Goal: Information Seeking & Learning: Learn about a topic

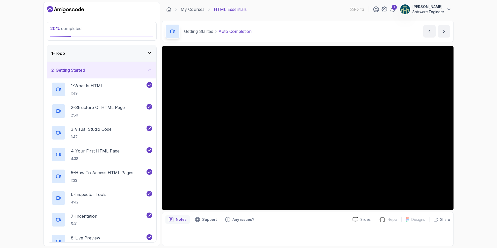
scroll to position [111, 0]
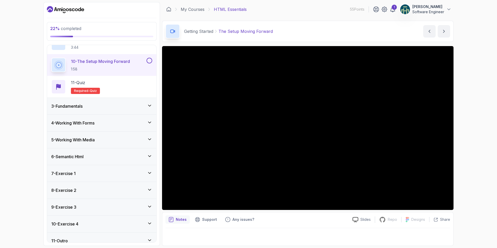
scroll to position [227, 0]
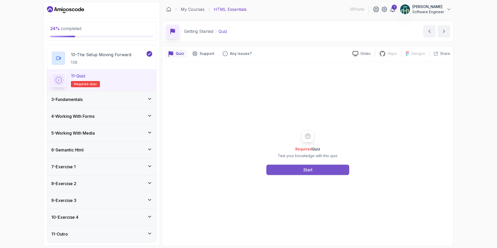
click at [312, 169] on div "Start" at bounding box center [308, 170] width 9 height 6
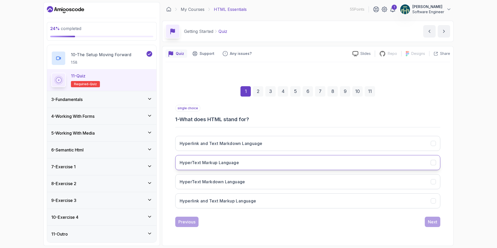
click at [235, 164] on h3 "HyperText Markup Language" at bounding box center [209, 163] width 59 height 6
click at [438, 224] on button "Next" at bounding box center [433, 222] width 16 height 10
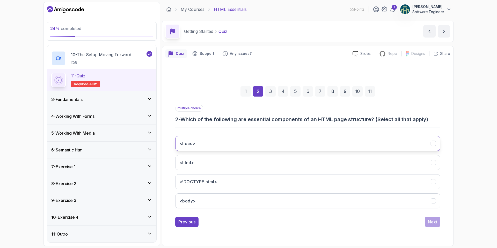
click at [406, 142] on button "<head>" at bounding box center [307, 143] width 265 height 15
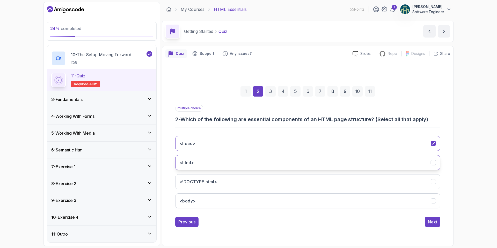
click at [415, 161] on button "<html>" at bounding box center [307, 162] width 265 height 15
click at [422, 182] on button "<!DOCTYPE html>" at bounding box center [307, 181] width 265 height 15
click at [425, 204] on button "<body>" at bounding box center [307, 200] width 265 height 15
click at [434, 225] on div "Next" at bounding box center [432, 222] width 9 height 6
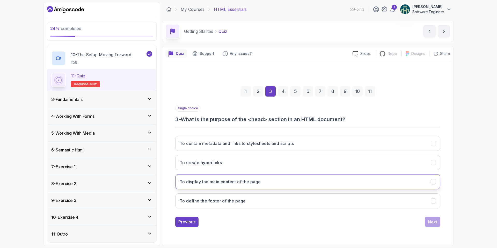
click at [264, 183] on button "To display the main content of the page" at bounding box center [307, 181] width 265 height 15
click at [429, 224] on div "Next" at bounding box center [432, 222] width 9 height 6
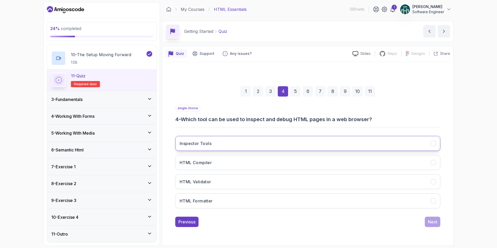
click at [240, 142] on button "Inspector Tools" at bounding box center [307, 143] width 265 height 15
click at [432, 221] on div "Next" at bounding box center [432, 222] width 9 height 6
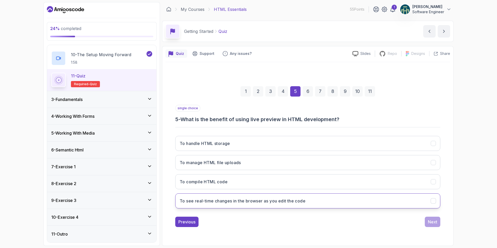
click at [342, 201] on button "To see real-time changes in the browser as you edit the code" at bounding box center [307, 200] width 265 height 15
click at [433, 221] on div "Next" at bounding box center [432, 222] width 9 height 6
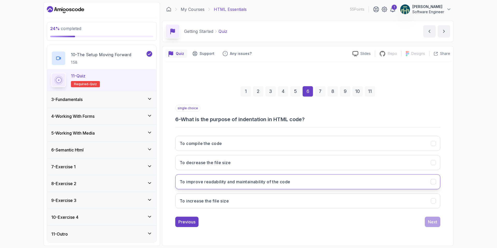
click at [236, 179] on h3 "To improve readability and maintainability of the code" at bounding box center [235, 182] width 111 height 6
click at [431, 224] on div "Next" at bounding box center [432, 222] width 9 height 6
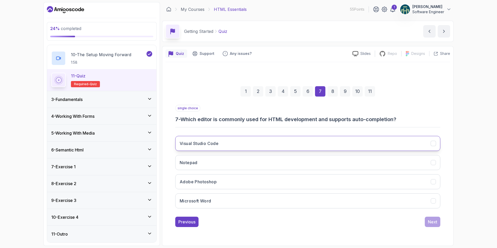
click at [357, 141] on button "Visual Studio Code" at bounding box center [307, 143] width 265 height 15
click at [430, 222] on div "Next" at bounding box center [432, 222] width 9 height 6
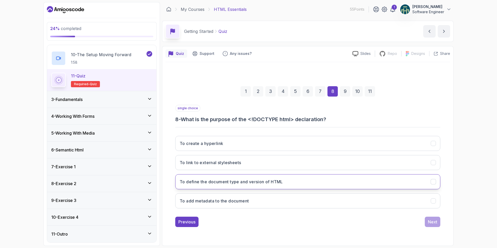
click at [313, 183] on button "To define the document type and version of HTML" at bounding box center [307, 181] width 265 height 15
click at [431, 219] on div "Next" at bounding box center [432, 222] width 9 height 6
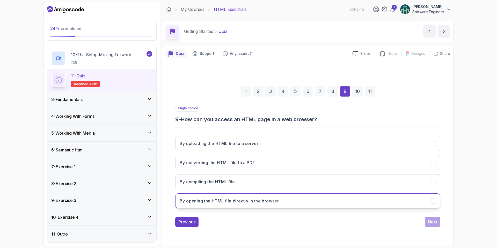
click at [301, 199] on button "By opening the HTML file directly in the browser" at bounding box center [307, 200] width 265 height 15
click at [426, 220] on button "Next" at bounding box center [433, 222] width 16 height 10
click at [275, 202] on button "To contain the main content of the page" at bounding box center [307, 200] width 265 height 15
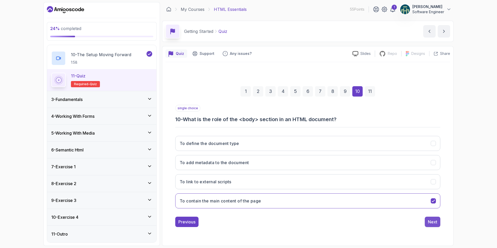
click at [435, 219] on button "Next" at bounding box center [433, 222] width 16 height 10
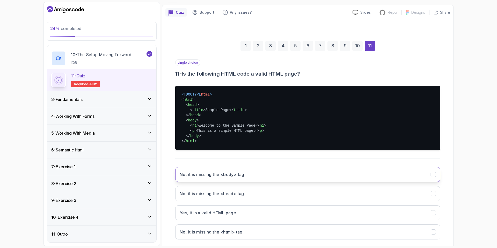
scroll to position [49, 0]
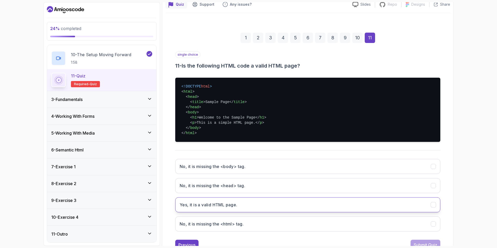
click at [258, 207] on button "Yes, it is a valid HTML page." at bounding box center [307, 204] width 265 height 15
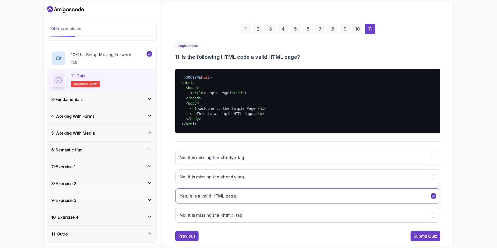
scroll to position [68, 0]
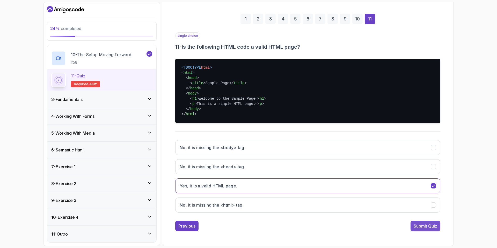
click at [426, 225] on div "Submit Quiz" at bounding box center [426, 226] width 24 height 6
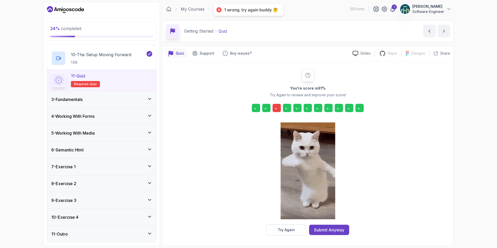
scroll to position [0, 0]
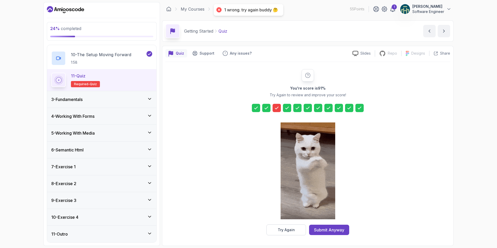
click at [275, 108] on icon at bounding box center [276, 108] width 3 height 2
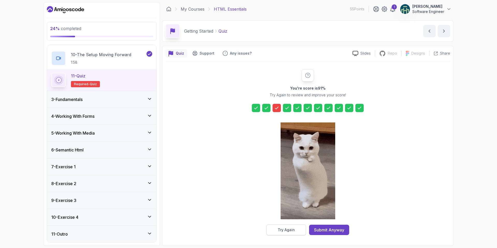
click at [302, 232] on button "Try Again" at bounding box center [286, 230] width 40 height 11
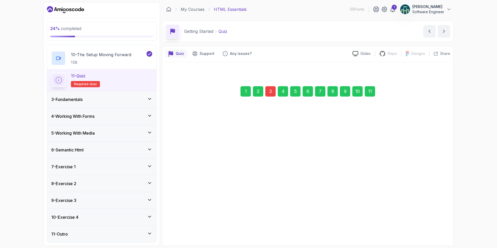
scroll to position [0, 0]
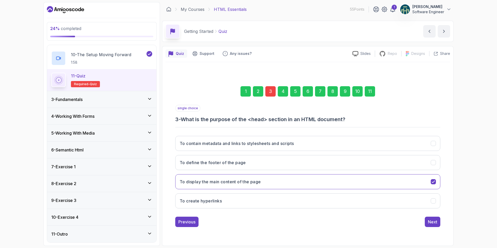
click at [273, 93] on div "3" at bounding box center [270, 91] width 10 height 10
click at [433, 182] on icon "To display the main content of the page" at bounding box center [433, 182] width 3 height 2
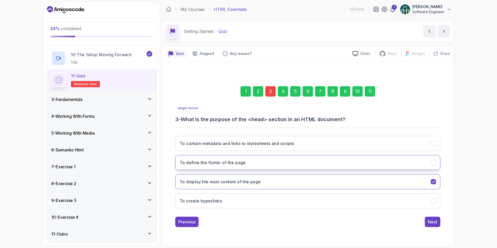
click at [434, 163] on icon "To define the footer of the page" at bounding box center [433, 162] width 5 height 5
click at [433, 225] on button "Next" at bounding box center [433, 222] width 16 height 10
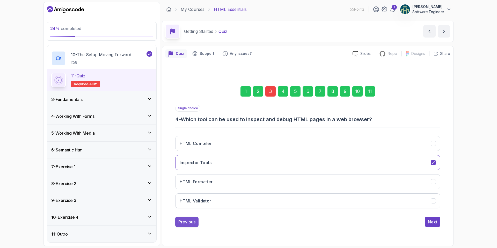
click at [198, 219] on button "Previous" at bounding box center [186, 222] width 23 height 10
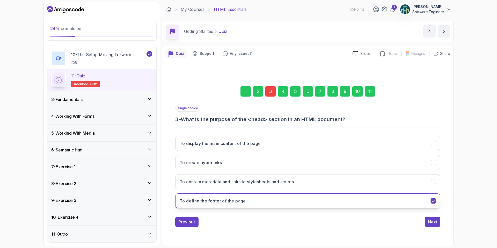
click at [435, 203] on icon "To define the footer of the page" at bounding box center [433, 200] width 5 height 5
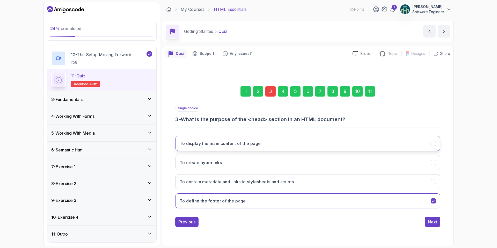
click at [434, 144] on icon "To display the main content of the page" at bounding box center [433, 143] width 5 height 5
click at [366, 95] on div "11" at bounding box center [370, 91] width 10 height 10
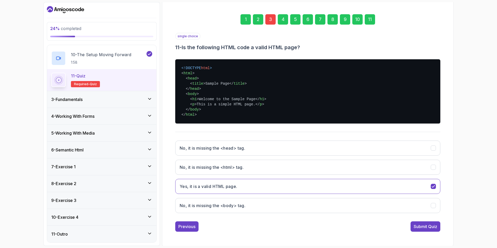
scroll to position [68, 0]
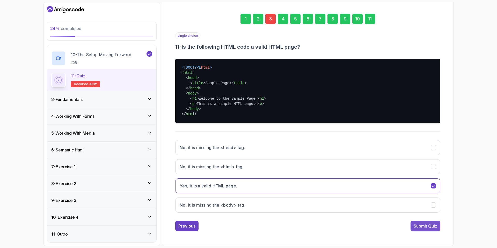
click at [429, 227] on div "Submit Quiz" at bounding box center [426, 226] width 24 height 6
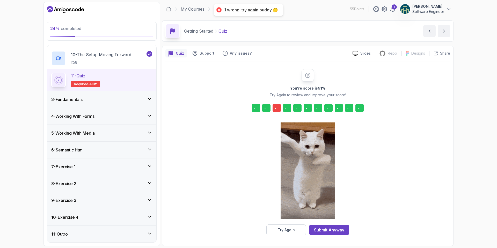
scroll to position [0, 0]
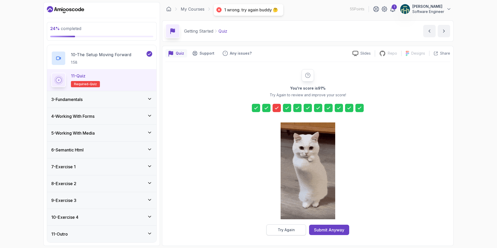
click at [299, 233] on button "Try Again" at bounding box center [286, 230] width 40 height 11
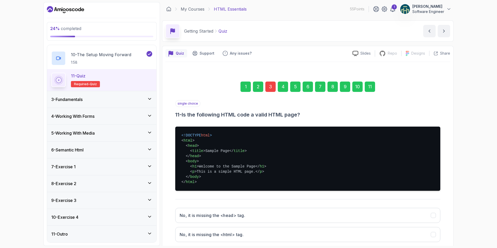
click at [270, 87] on div "3" at bounding box center [270, 87] width 10 height 10
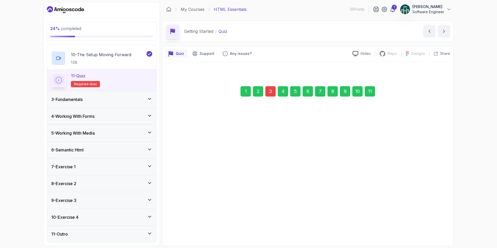
scroll to position [0, 0]
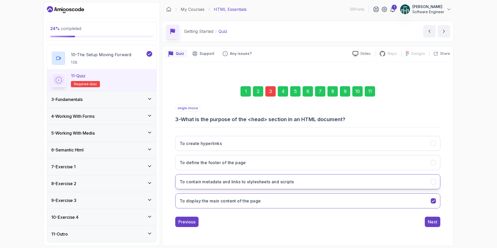
click at [435, 182] on icon "To contain metadata and links to stylesheets and scripts" at bounding box center [433, 181] width 5 height 5
click at [431, 224] on div "Next" at bounding box center [432, 222] width 9 height 6
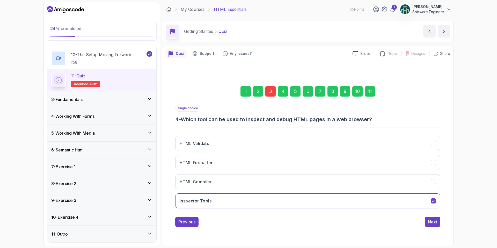
click at [371, 91] on div "11" at bounding box center [370, 91] width 10 height 10
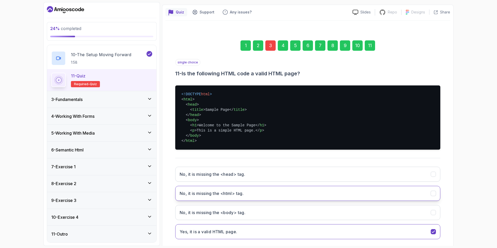
scroll to position [68, 0]
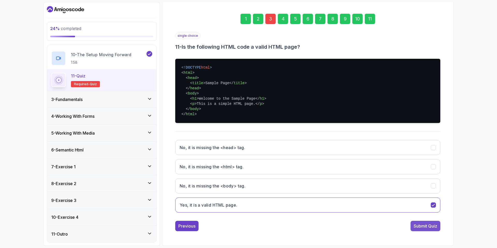
click at [424, 228] on div "Submit Quiz" at bounding box center [426, 226] width 24 height 6
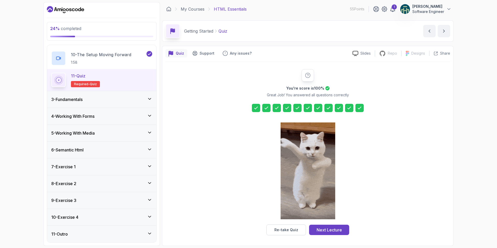
click at [118, 76] on div "11 - Quiz Required- quiz" at bounding box center [101, 80] width 101 height 15
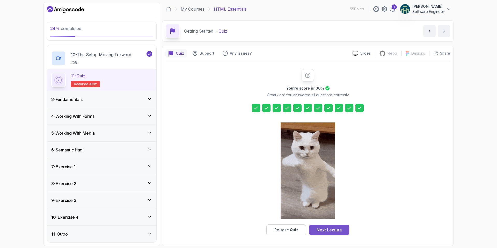
click at [327, 228] on div "Next Lecture" at bounding box center [329, 230] width 25 height 6
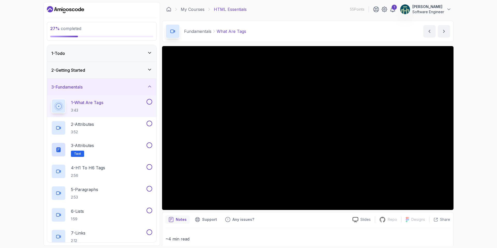
click at [105, 67] on div "2 - Getting Started" at bounding box center [101, 70] width 101 height 6
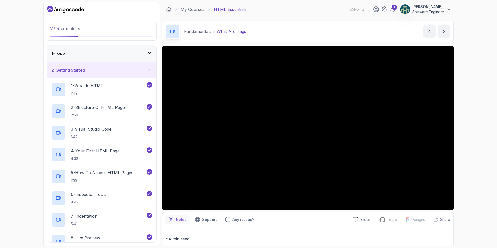
click at [106, 44] on div "27 % completed 1 - Todo 2 - Getting Started 1 - What Is HTML 1:49 2 - Structure…" at bounding box center [102, 124] width 117 height 244
click at [107, 53] on div "1 - Todo" at bounding box center [101, 53] width 101 height 6
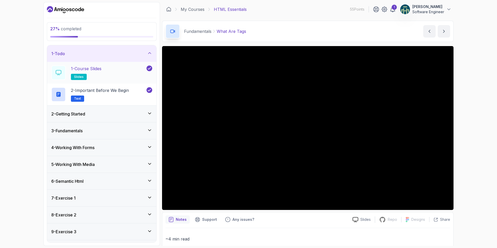
click at [107, 71] on div "1 - Course Slides slides" at bounding box center [98, 73] width 94 height 15
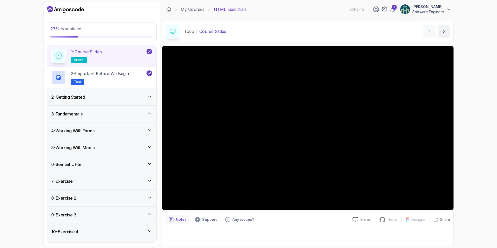
scroll to position [31, 0]
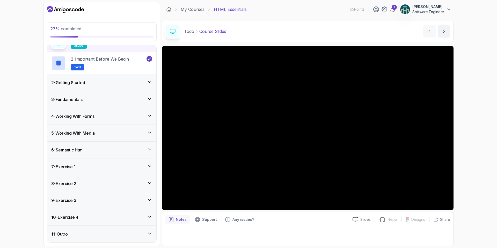
click at [127, 95] on div "3 - Fundamentals" at bounding box center [101, 99] width 109 height 17
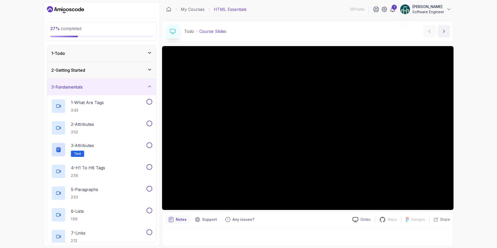
click at [126, 75] on div "2 - Getting Started" at bounding box center [101, 70] width 109 height 17
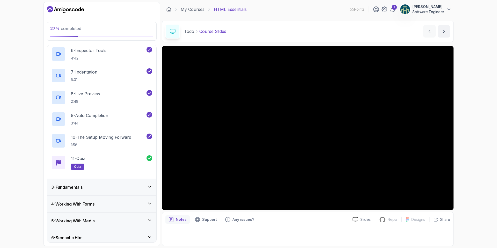
scroll to position [140, 0]
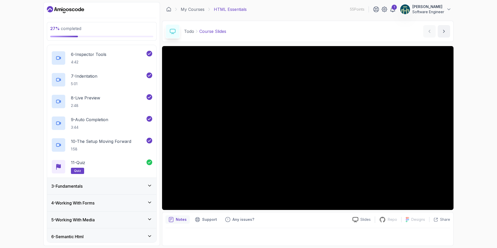
click at [106, 190] on div "3 - Fundamentals" at bounding box center [101, 186] width 109 height 17
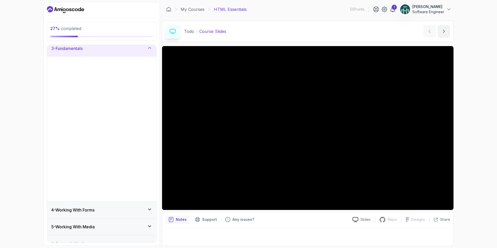
scroll to position [0, 0]
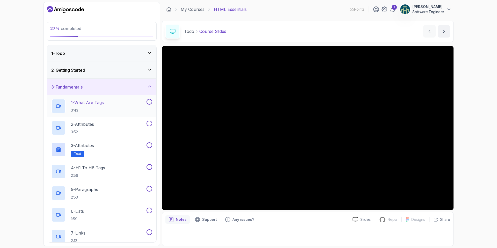
click at [119, 107] on div "1 - What Are Tags 3:43" at bounding box center [98, 106] width 94 height 15
